Goal: Task Accomplishment & Management: Use online tool/utility

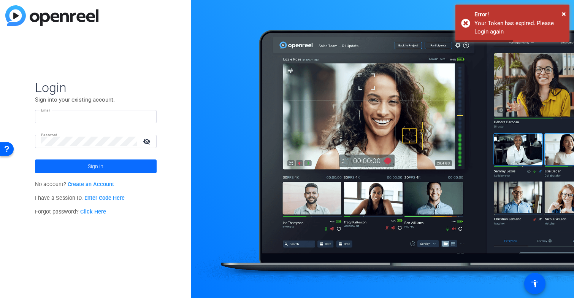
type input "[EMAIL_ADDRESS][DOMAIN_NAME]"
click at [95, 167] on span "Sign in" at bounding box center [96, 166] width 16 height 19
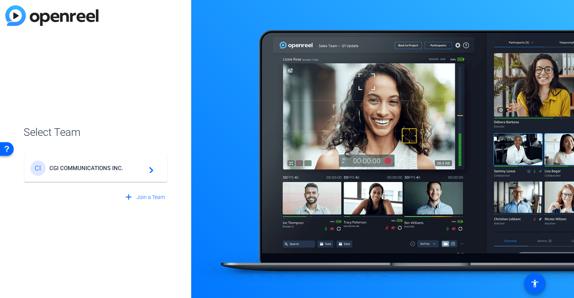
click at [125, 169] on span "CGI COMMUNICATIONS INC." at bounding box center [96, 168] width 95 height 7
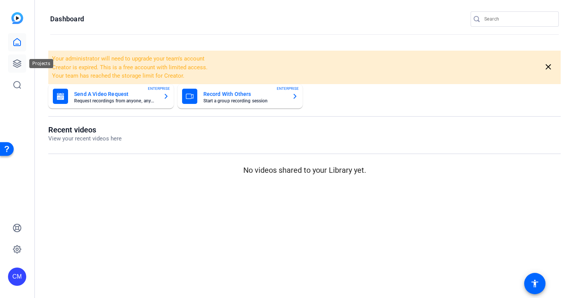
click at [19, 65] on icon at bounding box center [17, 63] width 9 height 9
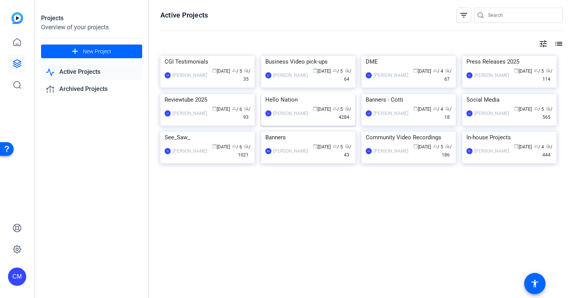
scroll to position [21, 0]
click at [312, 94] on img at bounding box center [308, 94] width 94 height 0
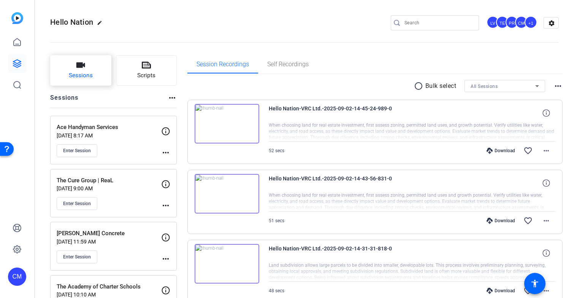
click at [91, 76] on span "Sessions" at bounding box center [81, 75] width 24 height 9
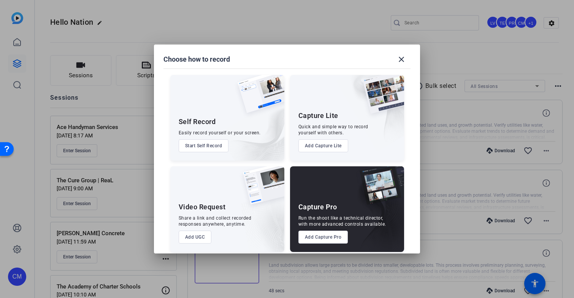
click at [317, 237] on button "Add Capture Pro" at bounding box center [324, 237] width 50 height 13
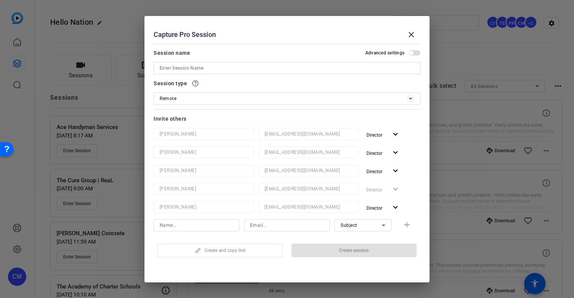
click at [199, 68] on input at bounding box center [287, 68] width 255 height 9
paste input "Better Homes and Gardens Real Estate Infinity"
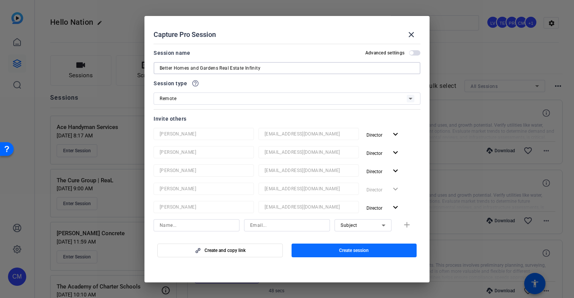
type input "Better Homes and Gardens Real Estate Infinity"
click at [346, 250] on span "Create session" at bounding box center [354, 250] width 30 height 6
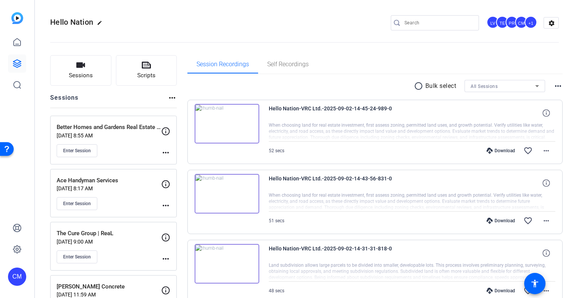
click at [166, 152] on mat-icon "more_horiz" at bounding box center [165, 152] width 9 height 9
click at [175, 161] on span "Edit Session" at bounding box center [184, 163] width 35 height 9
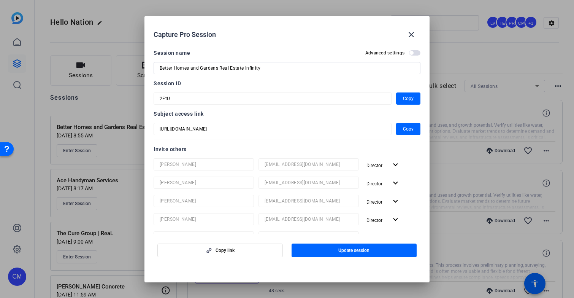
click at [144, 95] on div "Capture Pro Session close Session name Advanced settings Better Homes and Garde…" at bounding box center [287, 149] width 574 height 298
